Goal: Task Accomplishment & Management: Manage account settings

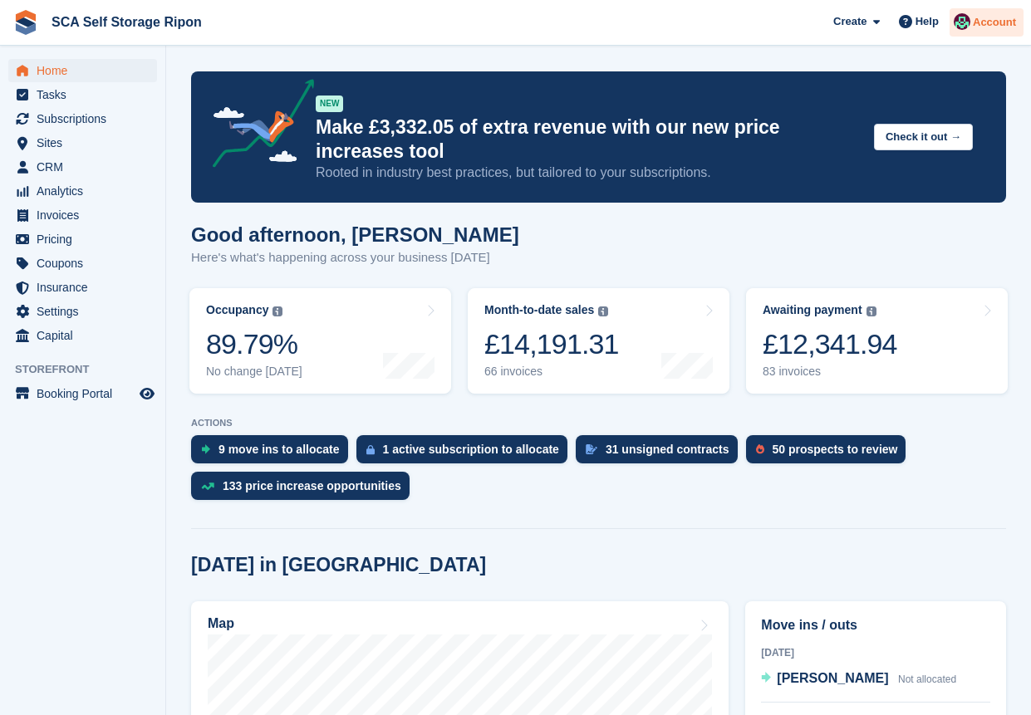
click at [981, 24] on span "Account" at bounding box center [993, 22] width 43 height 17
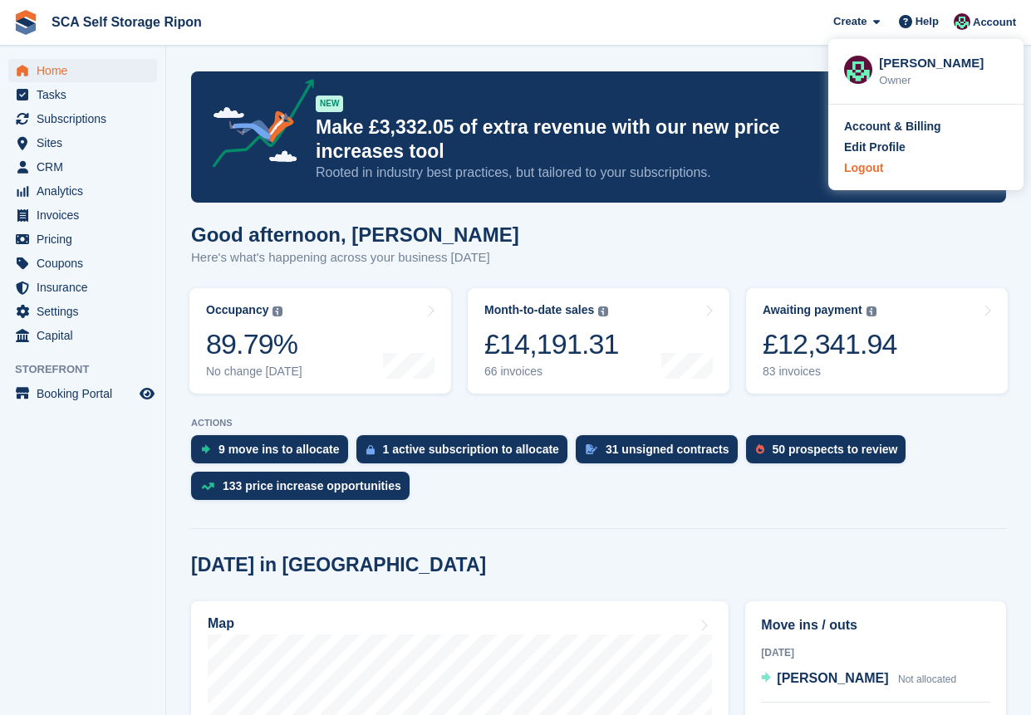
click at [847, 175] on div "Logout" at bounding box center [863, 167] width 39 height 17
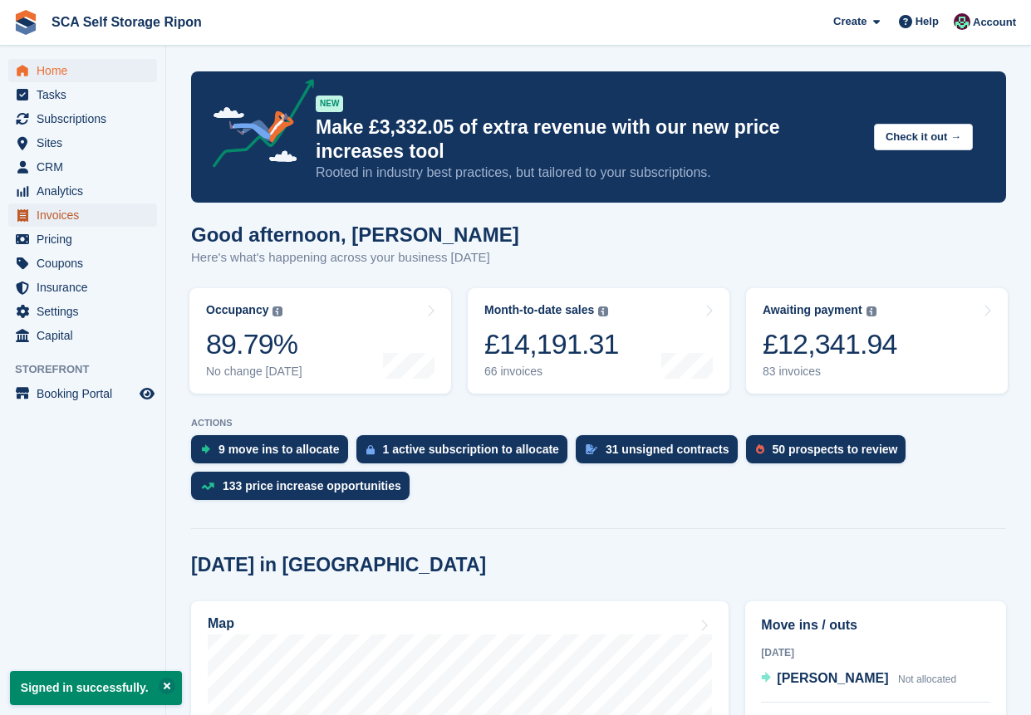
click at [55, 214] on span "Invoices" at bounding box center [87, 214] width 100 height 23
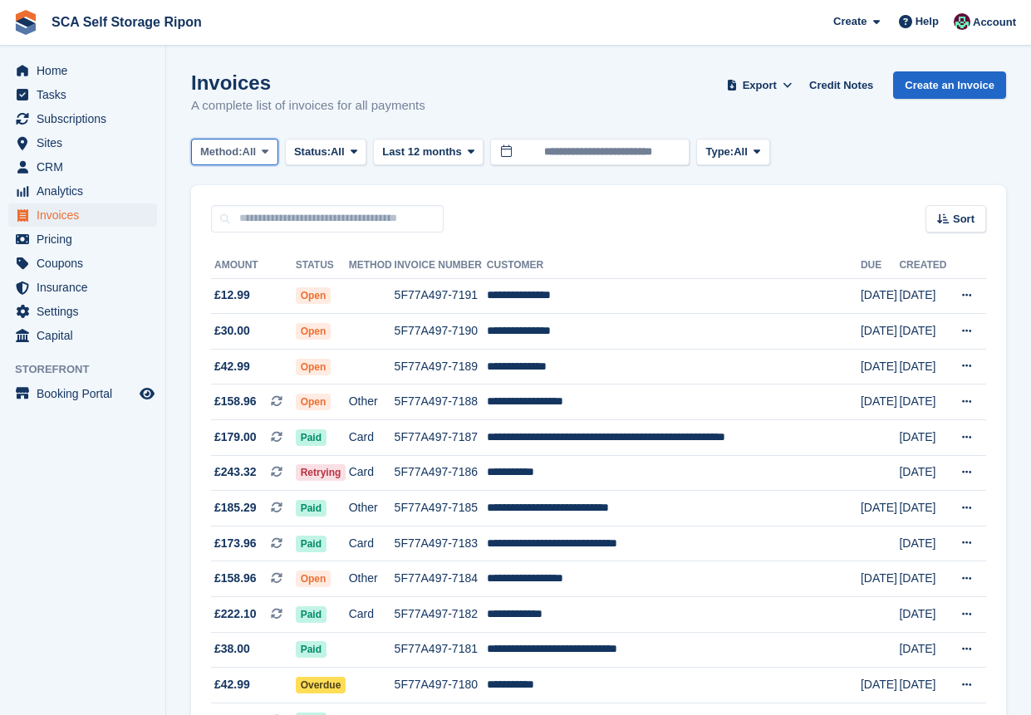
click at [262, 158] on button "Method: All" at bounding box center [234, 152] width 87 height 27
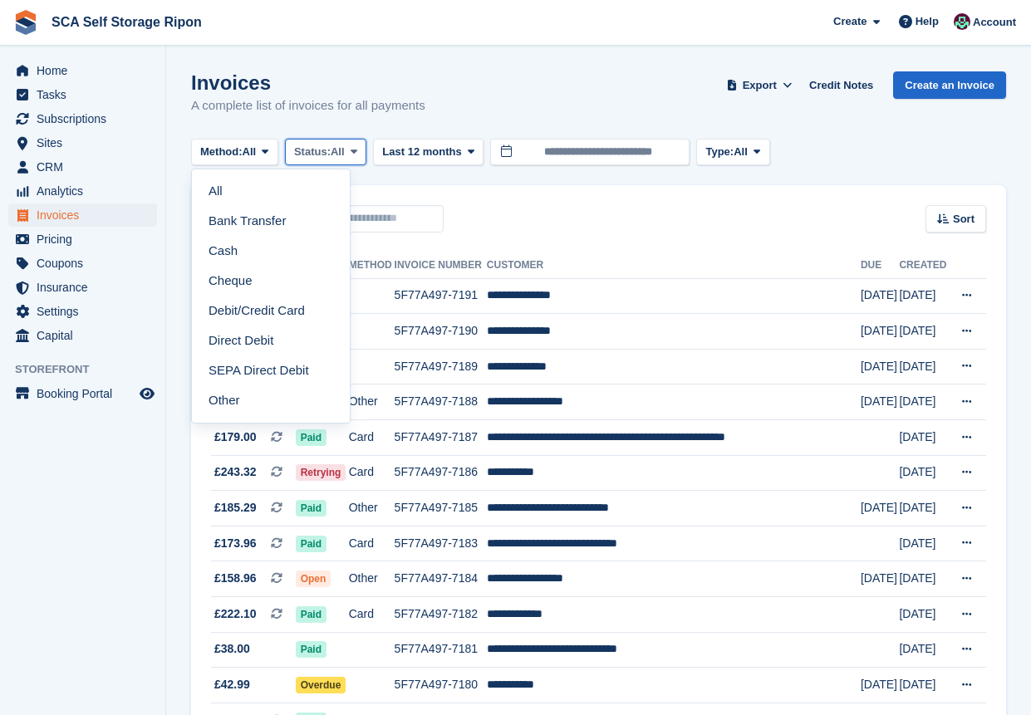
click at [341, 154] on span "All" at bounding box center [338, 152] width 14 height 17
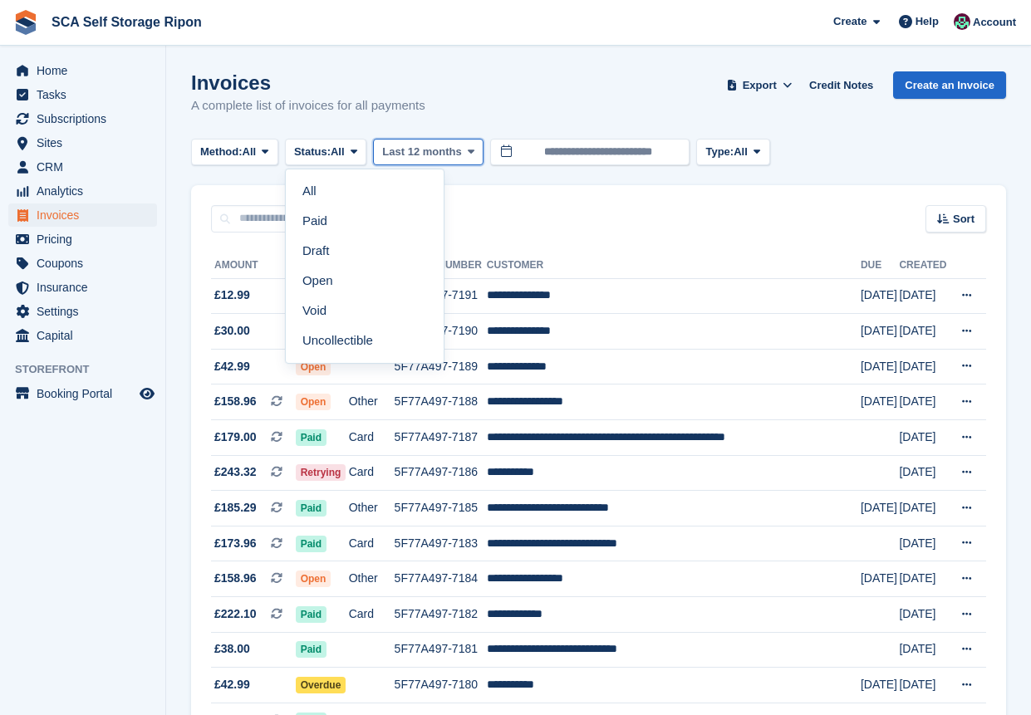
click at [466, 145] on span at bounding box center [470, 151] width 13 height 13
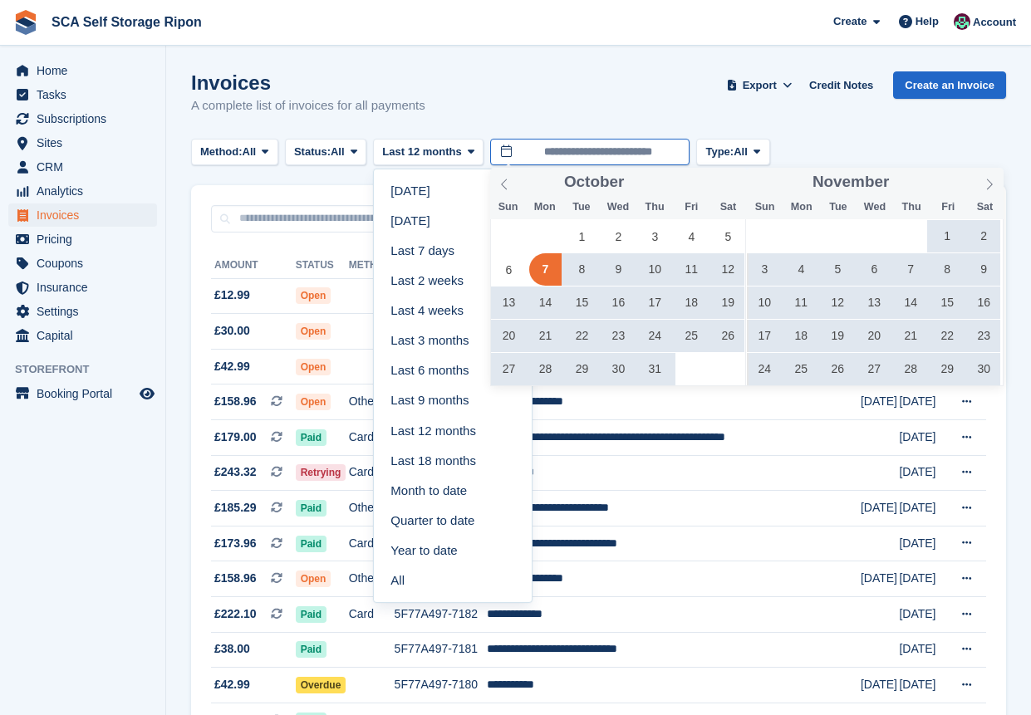
click at [580, 140] on input "**********" at bounding box center [589, 152] width 199 height 27
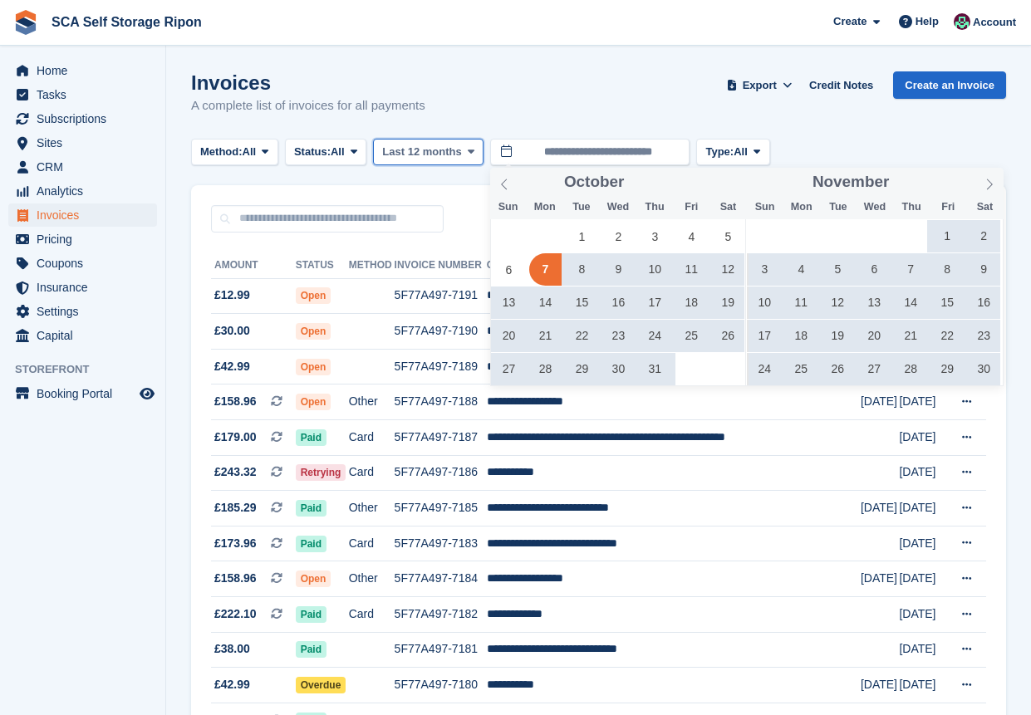
click at [450, 154] on span "Last 12 months" at bounding box center [421, 152] width 79 height 17
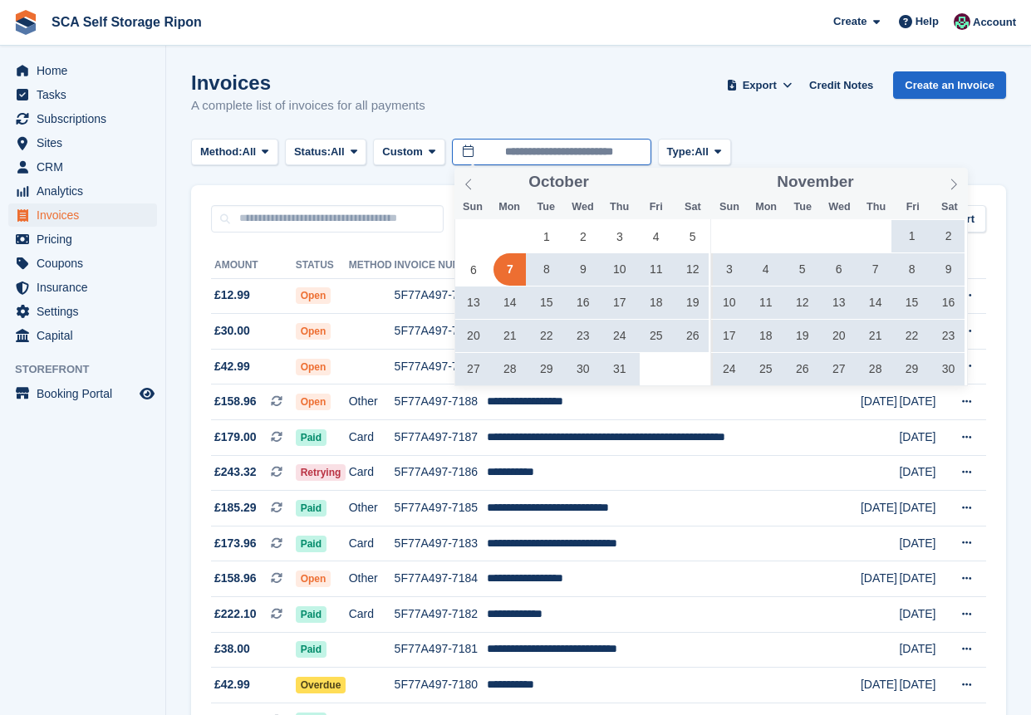
click at [555, 153] on input "**********" at bounding box center [551, 152] width 199 height 27
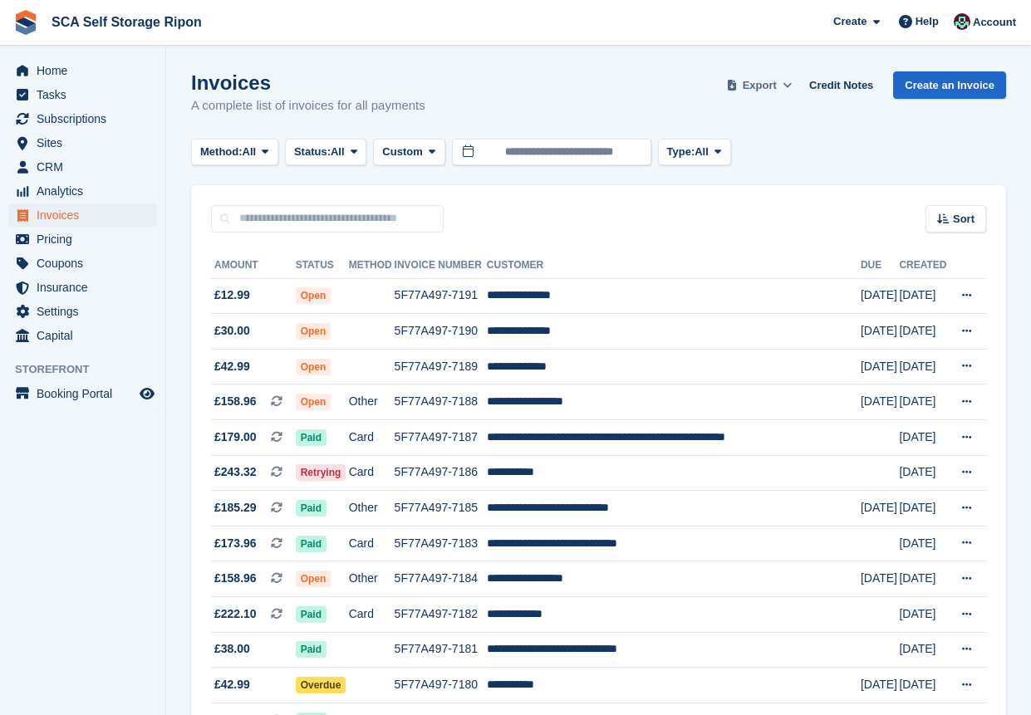
click at [791, 81] on icon at bounding box center [786, 85] width 9 height 11
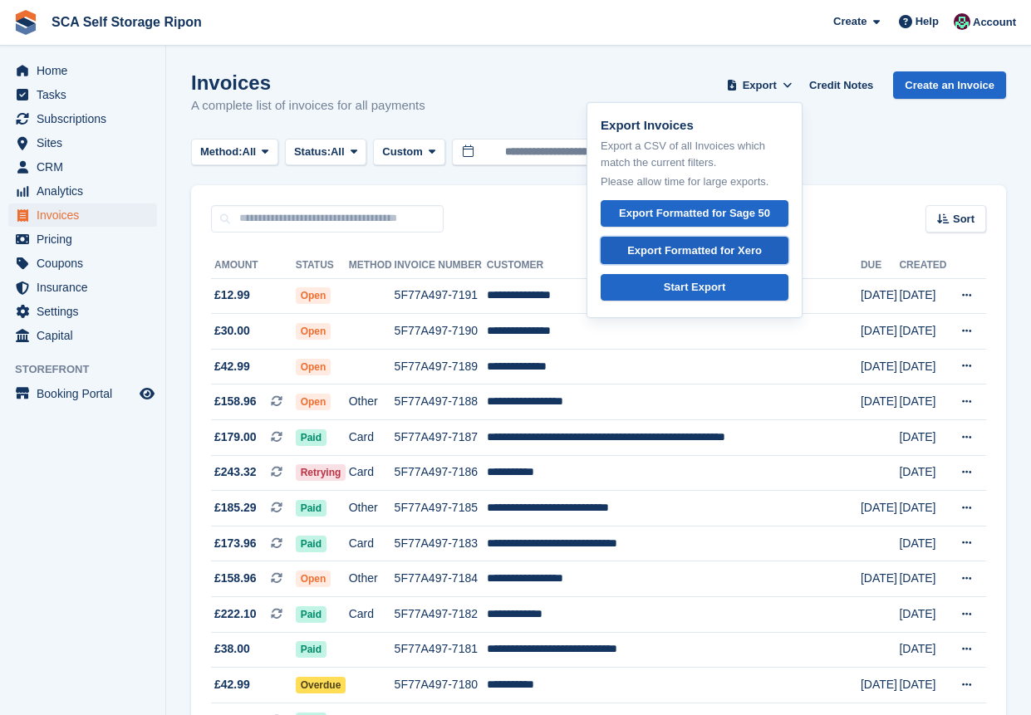
click at [708, 252] on div "Export Formatted for Xero" at bounding box center [694, 250] width 135 height 17
click at [688, 255] on div "Export Formatted for Xero" at bounding box center [694, 250] width 135 height 17
click at [416, 85] on h1 "Invoices" at bounding box center [308, 82] width 234 height 22
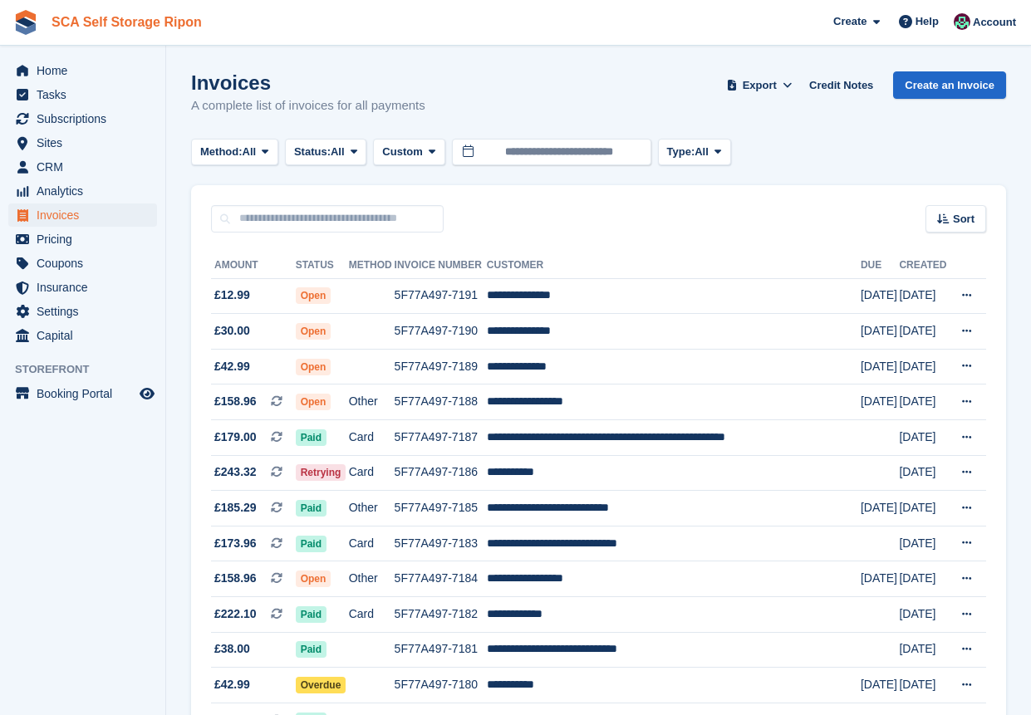
click at [184, 29] on link "SCA Self Storage Ripon" at bounding box center [127, 21] width 164 height 27
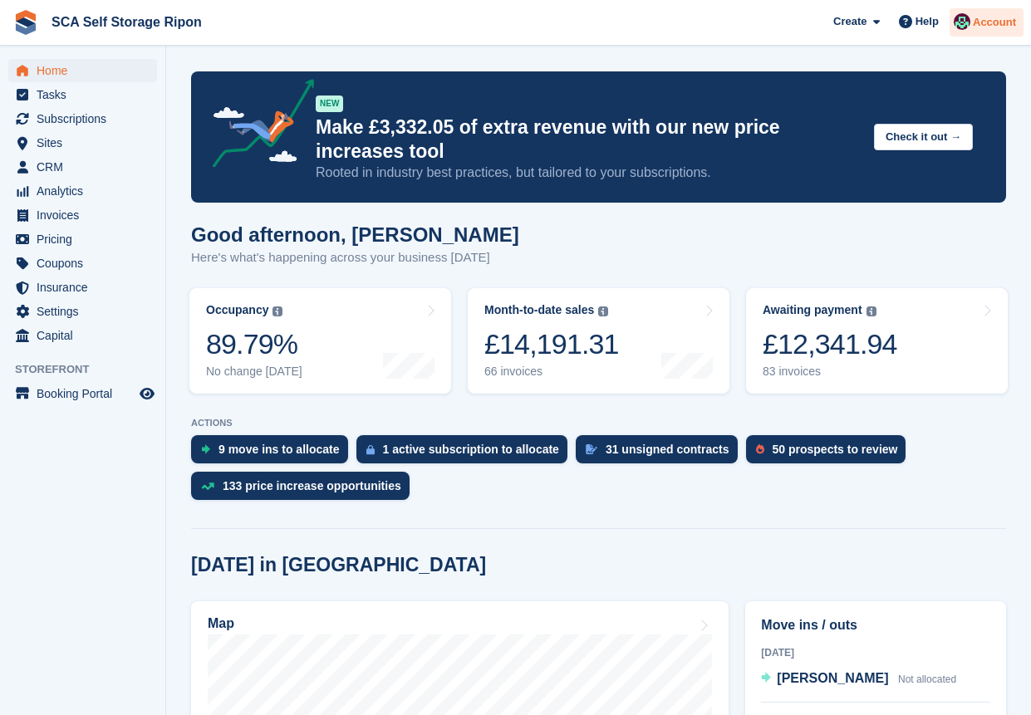
click at [990, 27] on span "Account" at bounding box center [993, 22] width 43 height 17
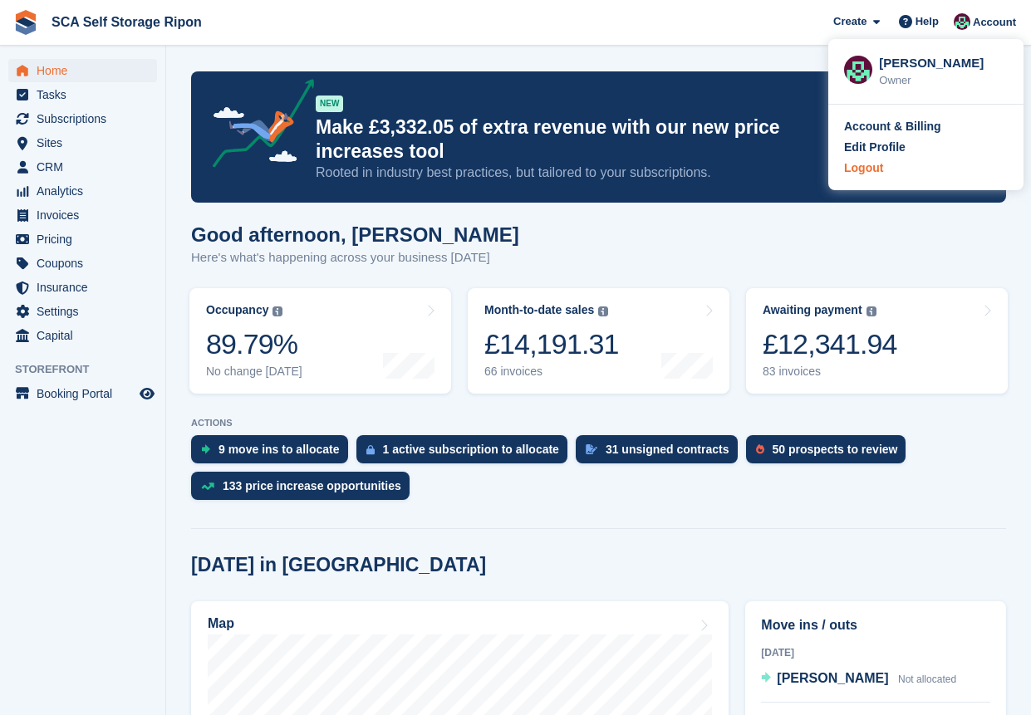
click at [881, 172] on div "Logout" at bounding box center [863, 167] width 39 height 17
